Goal: Transaction & Acquisition: Purchase product/service

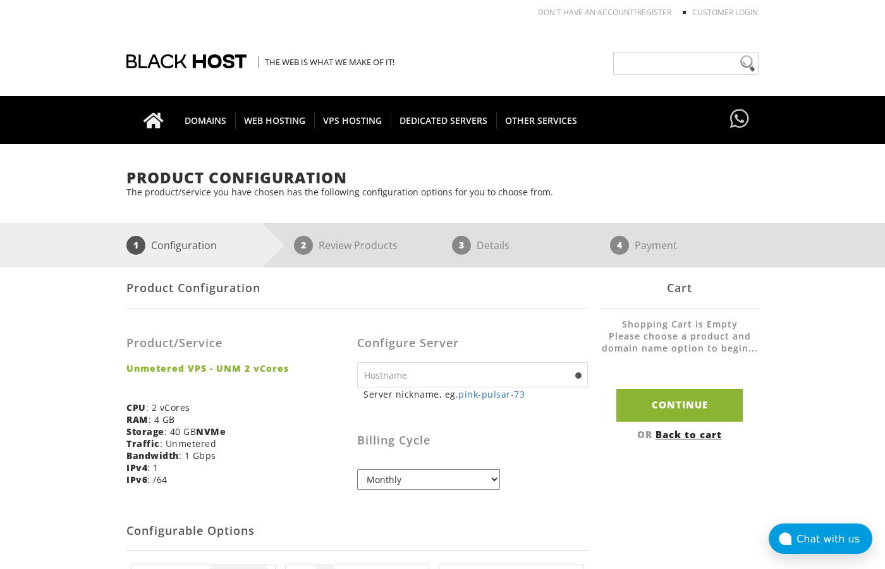
scroll to position [174, 0]
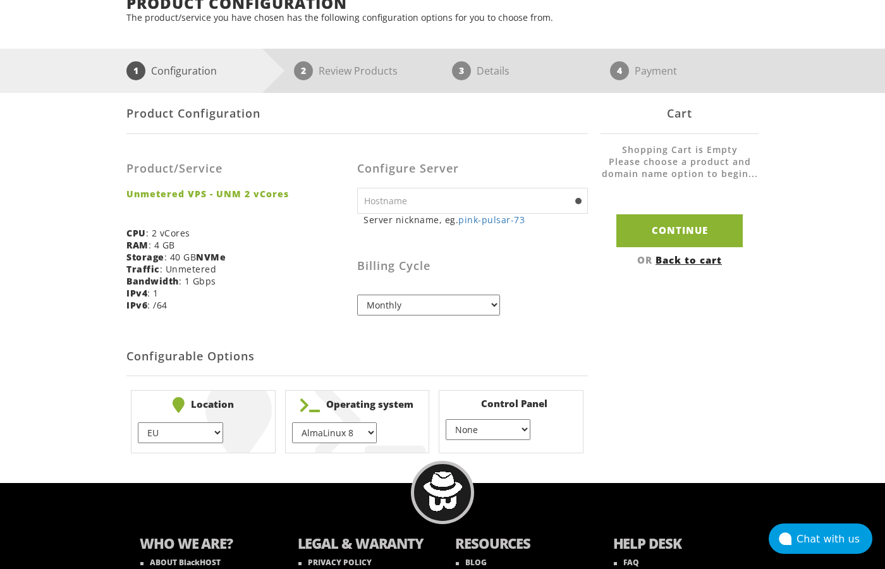
click option "EU" at bounding box center [0, 0] width 0 height 0
click at [490, 224] on link "pink-pulsar-73" at bounding box center [491, 220] width 66 height 12
click at [492, 207] on input "pink-pulsar-73" at bounding box center [472, 201] width 231 height 26
click at [387, 203] on input "pink-pulsar-7741" at bounding box center [472, 201] width 231 height 26
type input "pulsar-7741"
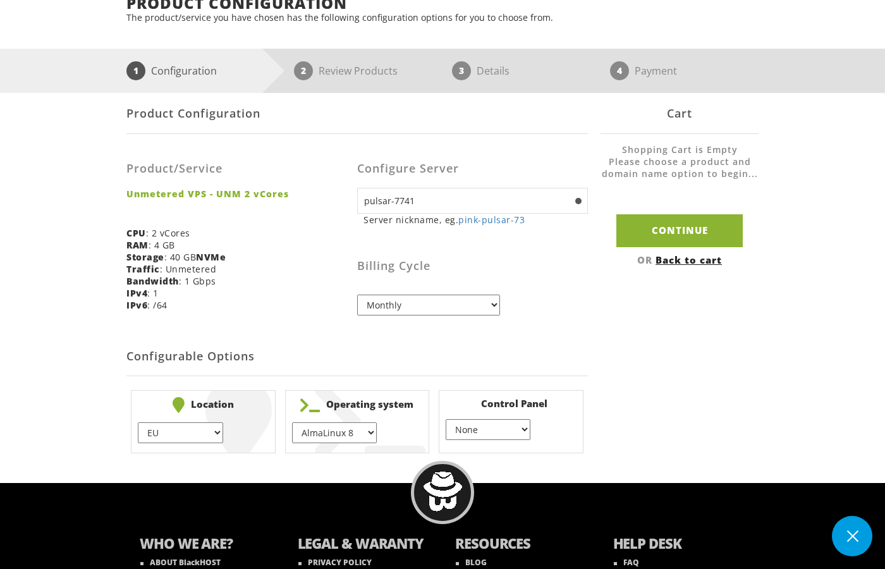
click at [593, 303] on div "Product Configuration Product/Service Unmetered VPS - UNM 2 vCores CPU : 2 vCor…" at bounding box center [442, 275] width 632 height 365
select select "quarterly"
click option "Quarterly (Save: ~5%)" at bounding box center [0, 0] width 0 height 0
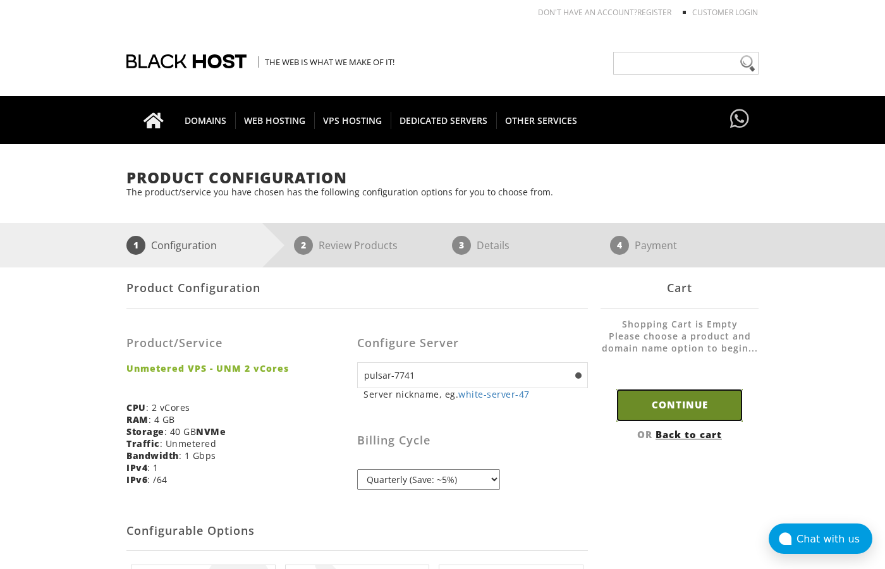
click at [691, 402] on input "Continue" at bounding box center [679, 405] width 126 height 32
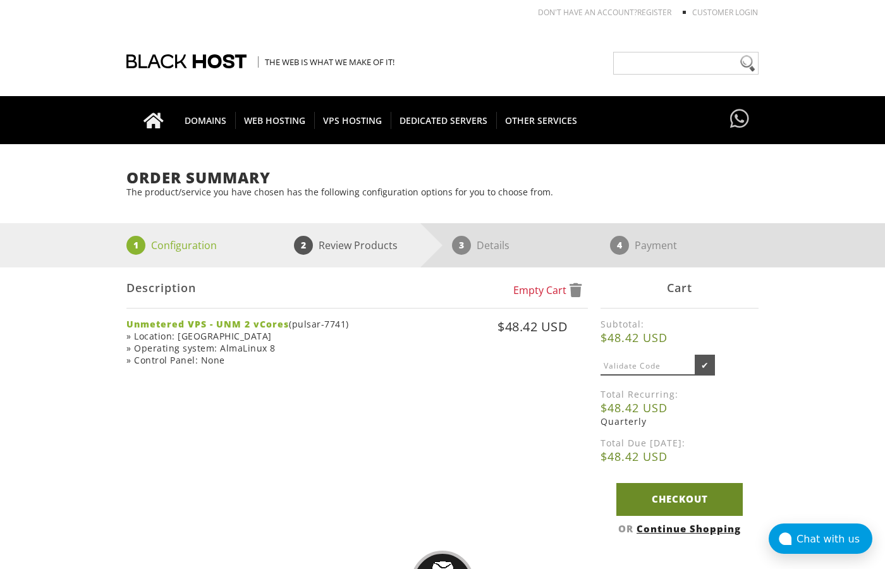
click at [678, 499] on link "Checkout" at bounding box center [679, 499] width 126 height 32
